Goal: Task Accomplishment & Management: Use online tool/utility

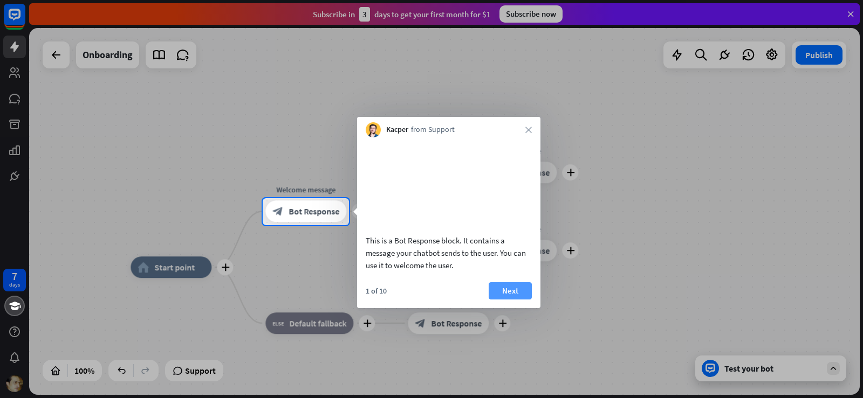
click at [506, 287] on button "Next" at bounding box center [509, 290] width 43 height 17
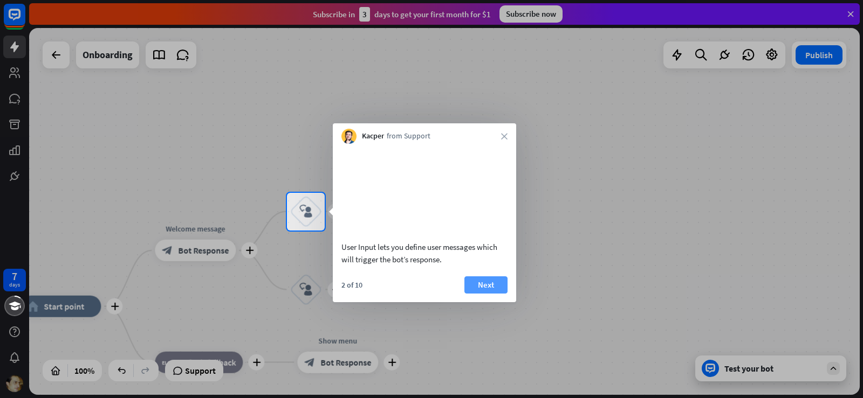
click at [484, 285] on button "Next" at bounding box center [485, 285] width 43 height 17
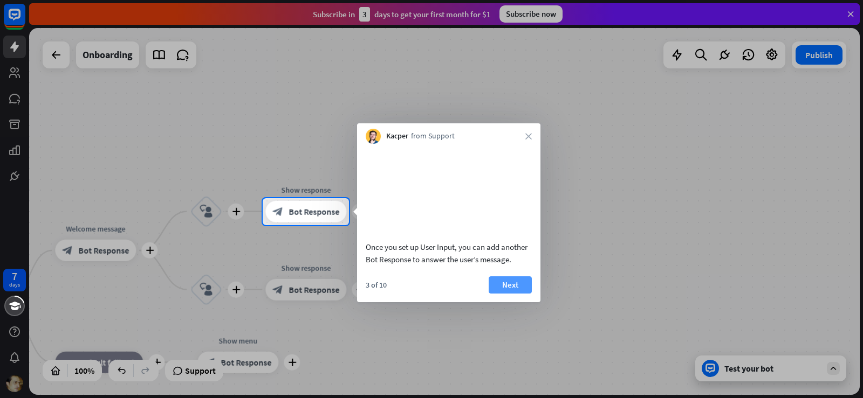
click at [505, 284] on button "Next" at bounding box center [509, 285] width 43 height 17
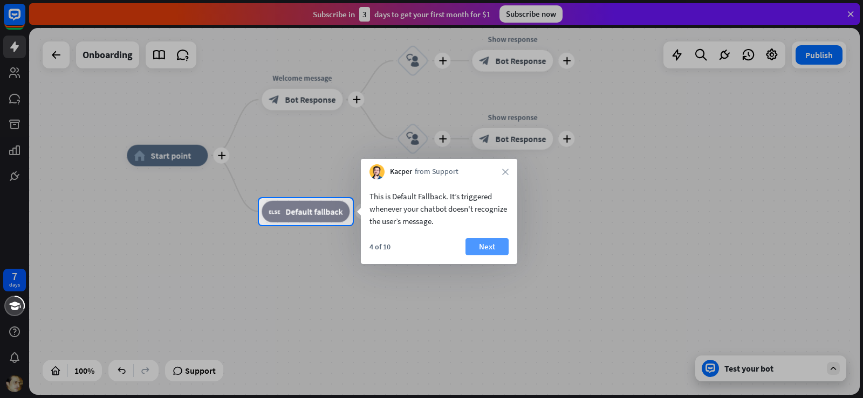
click at [495, 245] on button "Next" at bounding box center [486, 246] width 43 height 17
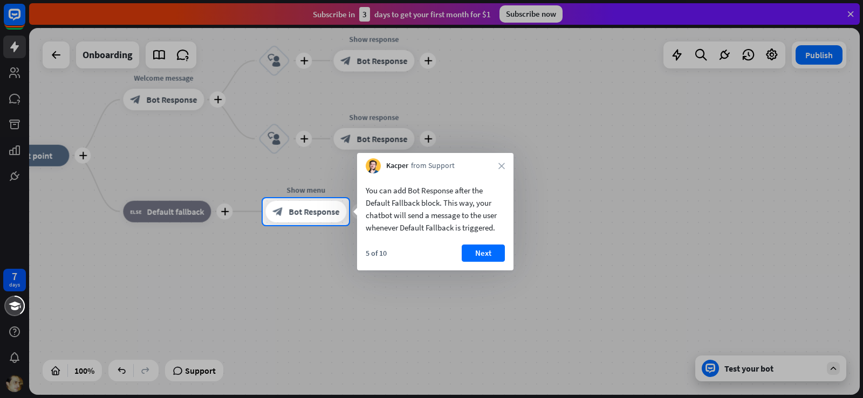
click at [495, 245] on button "Next" at bounding box center [482, 253] width 43 height 17
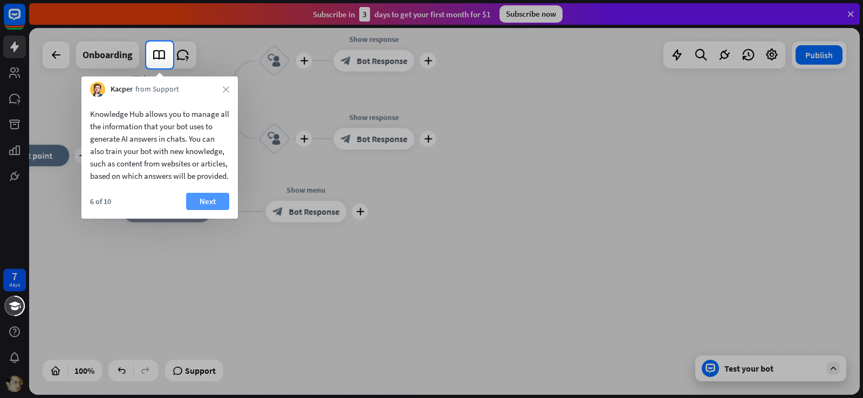
click at [217, 210] on button "Next" at bounding box center [207, 201] width 43 height 17
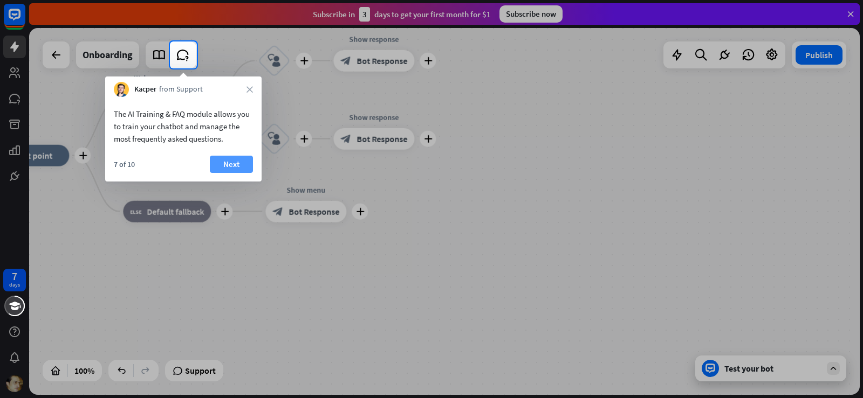
click at [220, 171] on button "Next" at bounding box center [231, 164] width 43 height 17
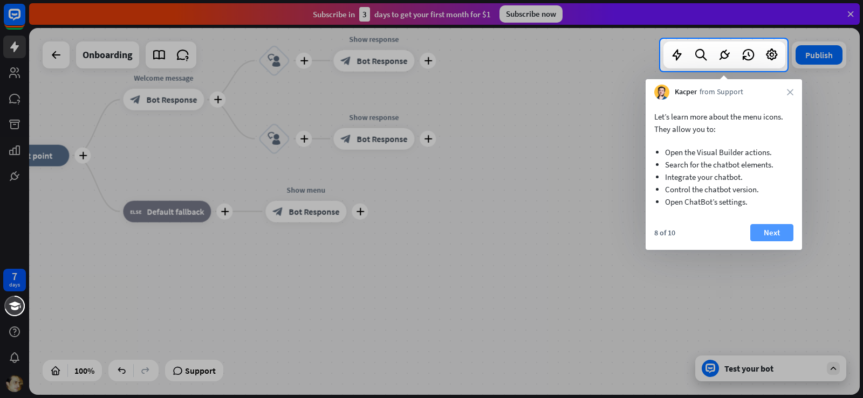
click at [776, 234] on button "Next" at bounding box center [771, 232] width 43 height 17
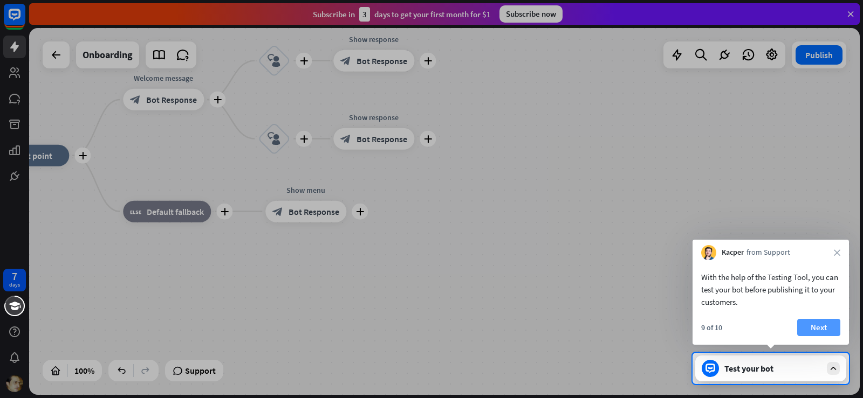
click at [815, 324] on button "Next" at bounding box center [818, 327] width 43 height 17
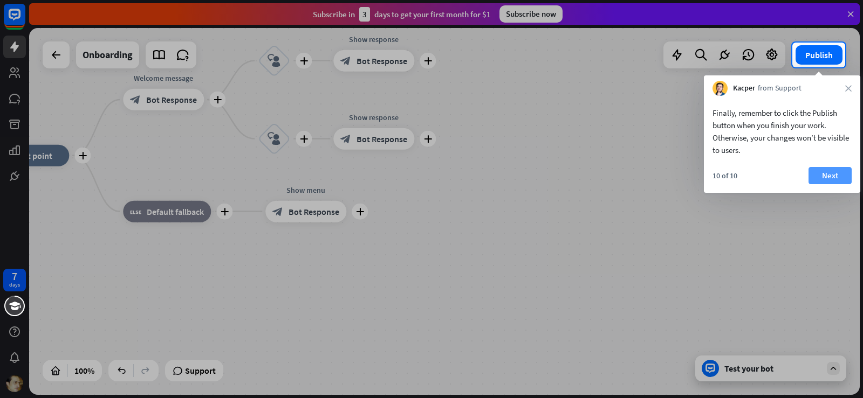
click at [832, 174] on button "Next" at bounding box center [829, 175] width 43 height 17
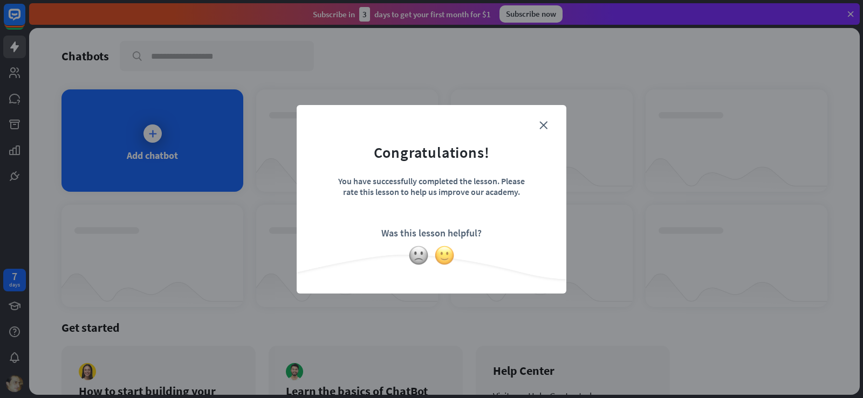
click at [451, 251] on img at bounding box center [444, 255] width 20 height 20
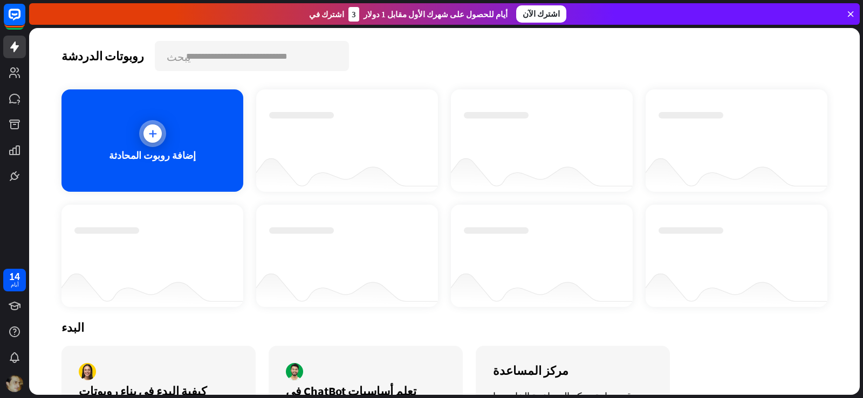
click at [148, 134] on icon at bounding box center [152, 133] width 11 height 11
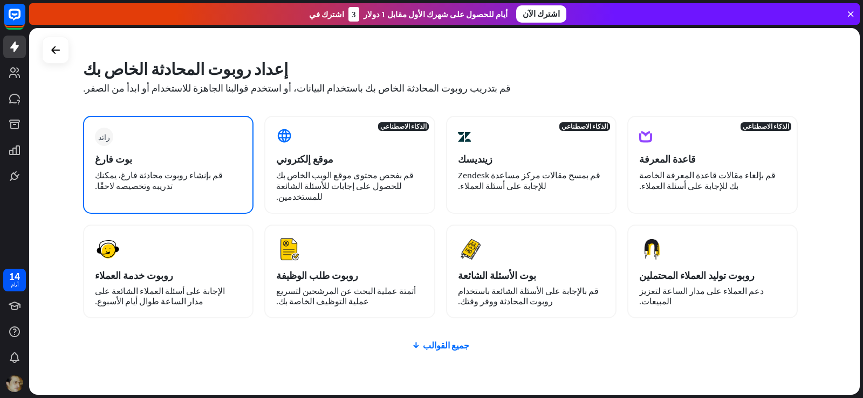
scroll to position [68, 0]
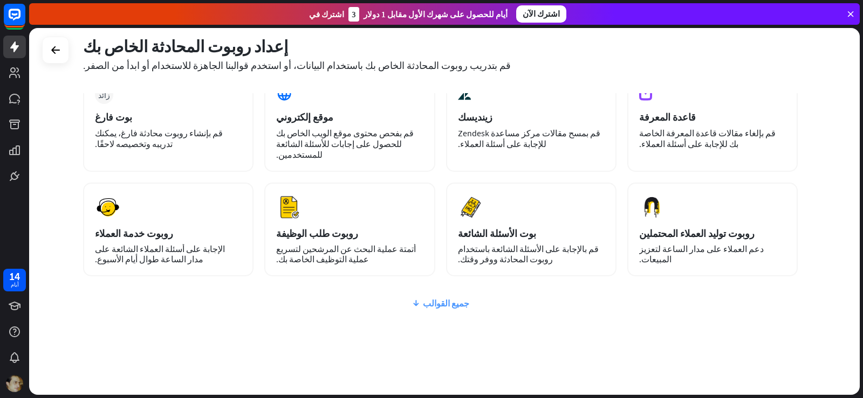
click at [454, 298] on font "جميع القوالب" at bounding box center [446, 303] width 46 height 11
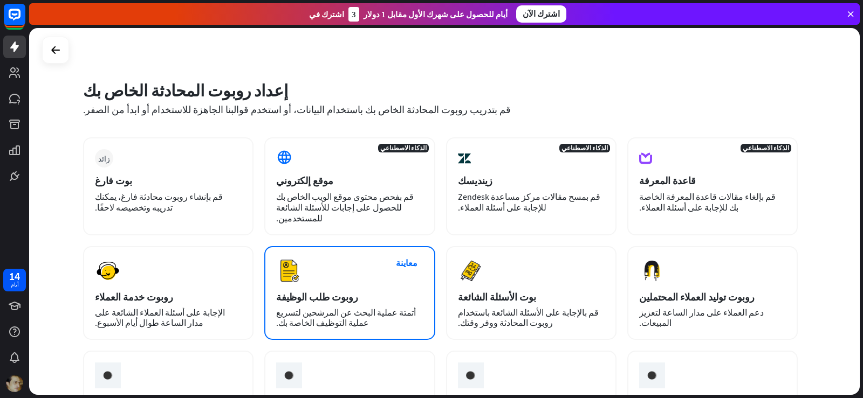
scroll to position [0, 0]
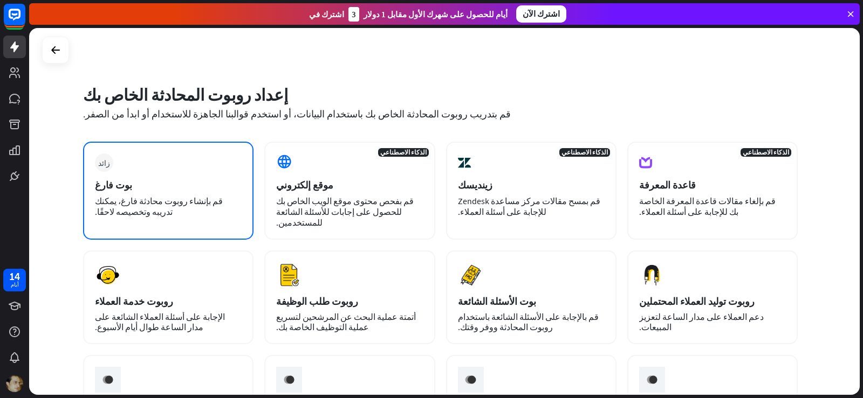
click at [91, 190] on div "زائد بوت فارغ قم بإنشاء روبوت محادثة فارغ، يمكنك تدريبه وتخصيصه لاحقًا." at bounding box center [168, 191] width 170 height 98
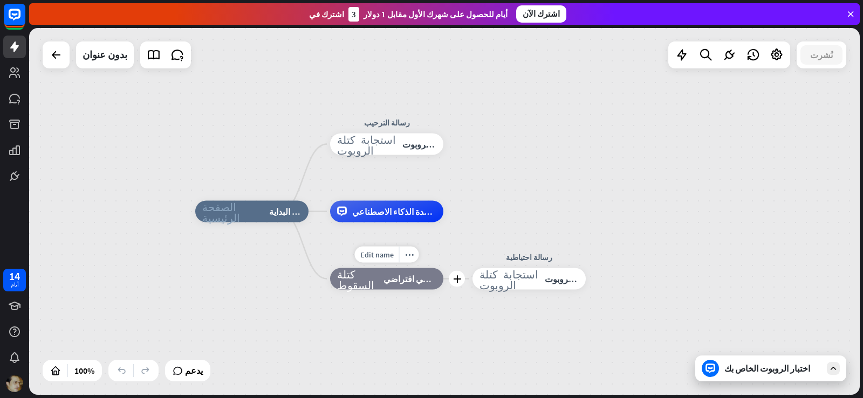
click at [367, 290] on div "Edit name more_horiz plus كتلة السقوط خيار احتياطي افتراضي" at bounding box center [386, 279] width 113 height 22
drag, startPoint x: 375, startPoint y: 279, endPoint x: 364, endPoint y: 315, distance: 37.9
click at [364, 315] on div "الصفحة الرئيسية_2 نقطة البداية رسالة الترحيب استجابة كتلة الروبوت استجابة الروب…" at bounding box center [610, 395] width 830 height 367
click at [385, 283] on font "خيار احتياطي افتراضي" at bounding box center [422, 279] width 79 height 11
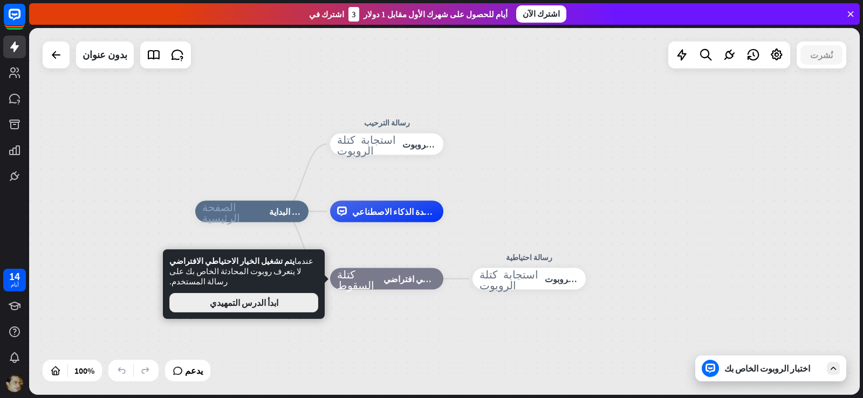
click at [233, 298] on font "ابدأ الدرس التمهيدي" at bounding box center [244, 303] width 68 height 11
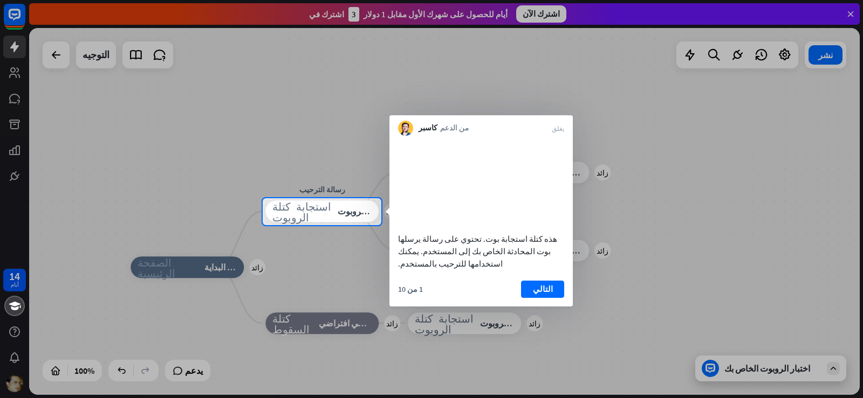
click at [204, 132] on div at bounding box center [431, 99] width 863 height 198
